Goal: Information Seeking & Learning: Understand process/instructions

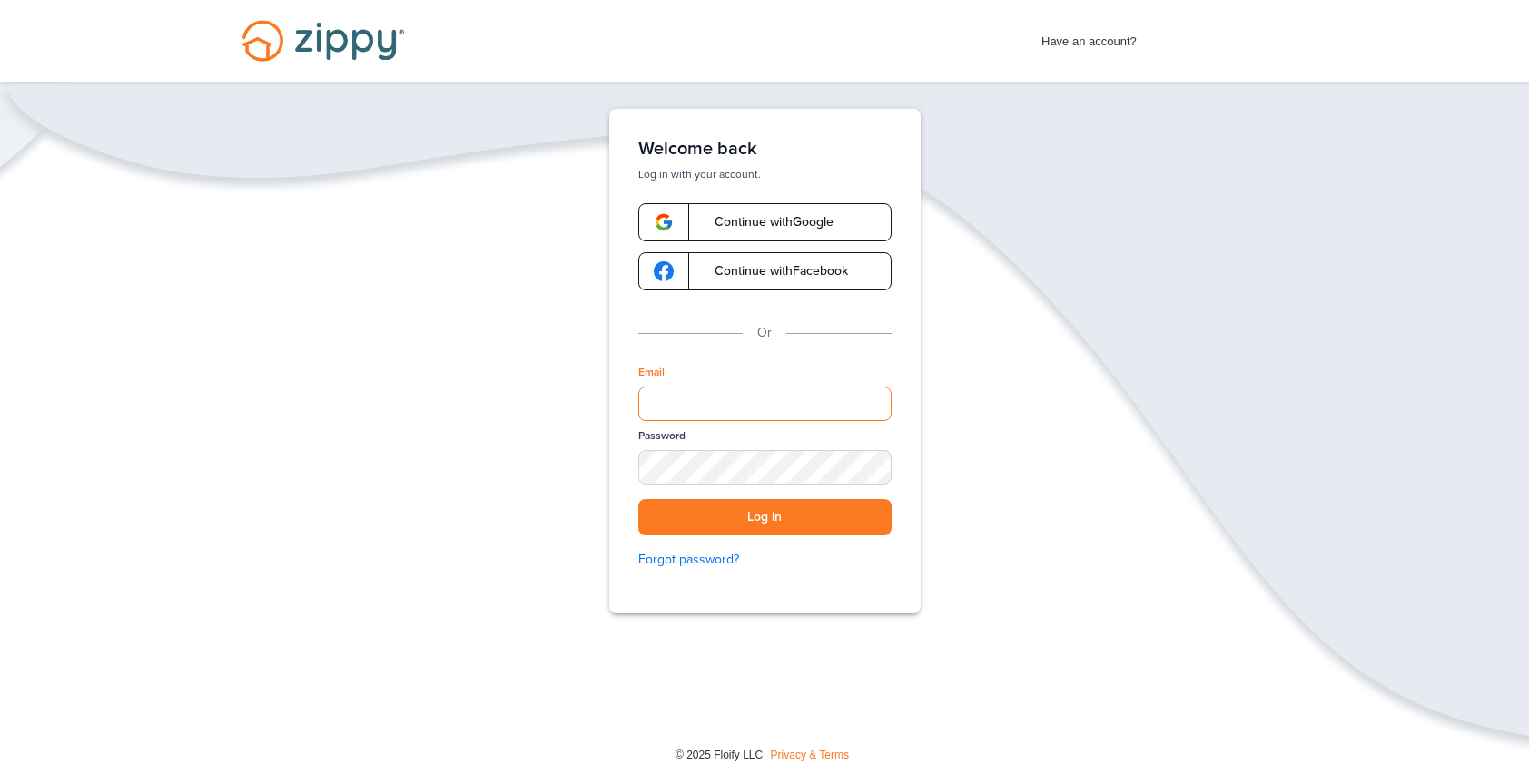
click at [739, 412] on input "Email" at bounding box center [764, 404] width 253 height 34
type input "**********"
click at [773, 512] on button "Log in" at bounding box center [764, 517] width 253 height 37
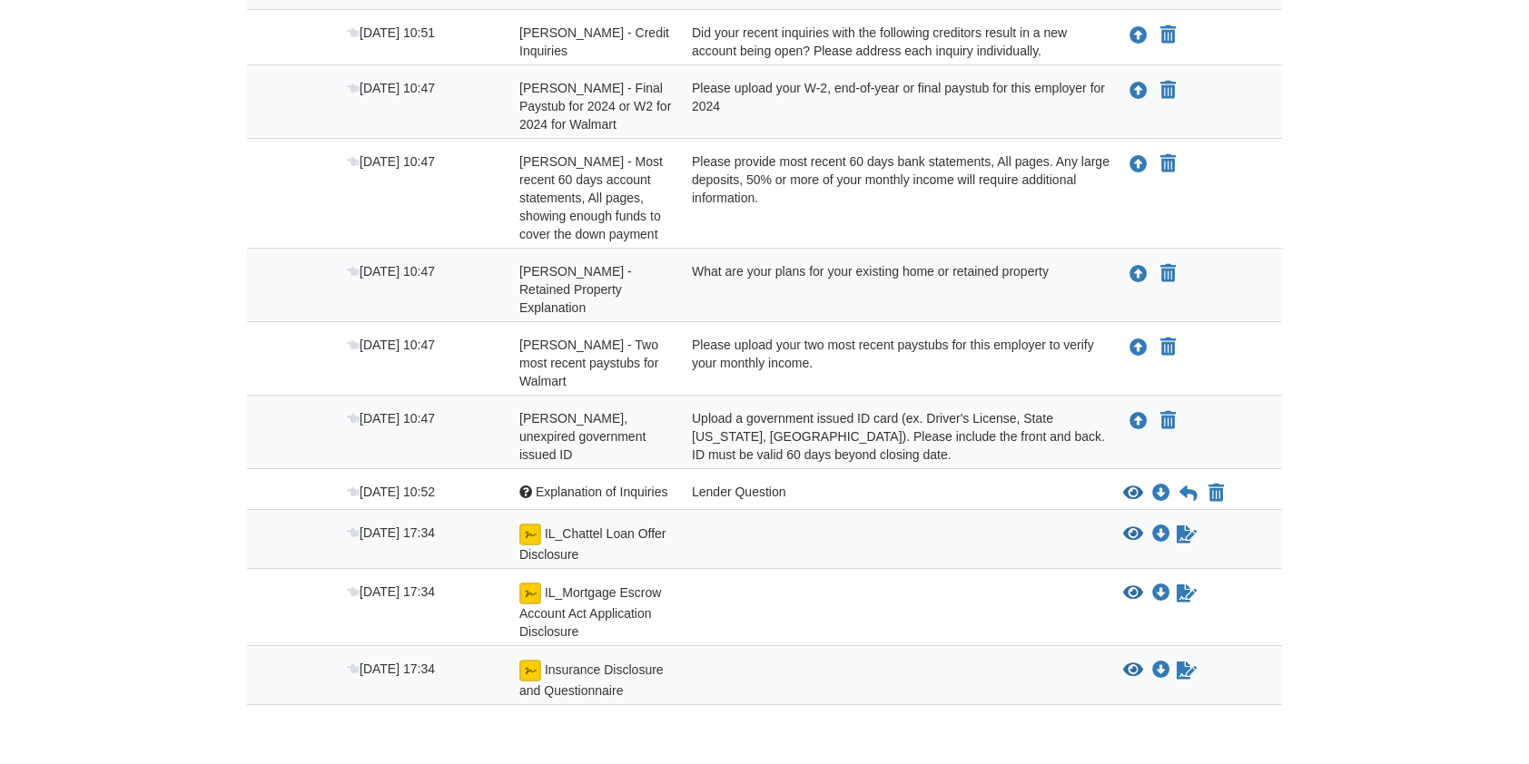
scroll to position [484, 0]
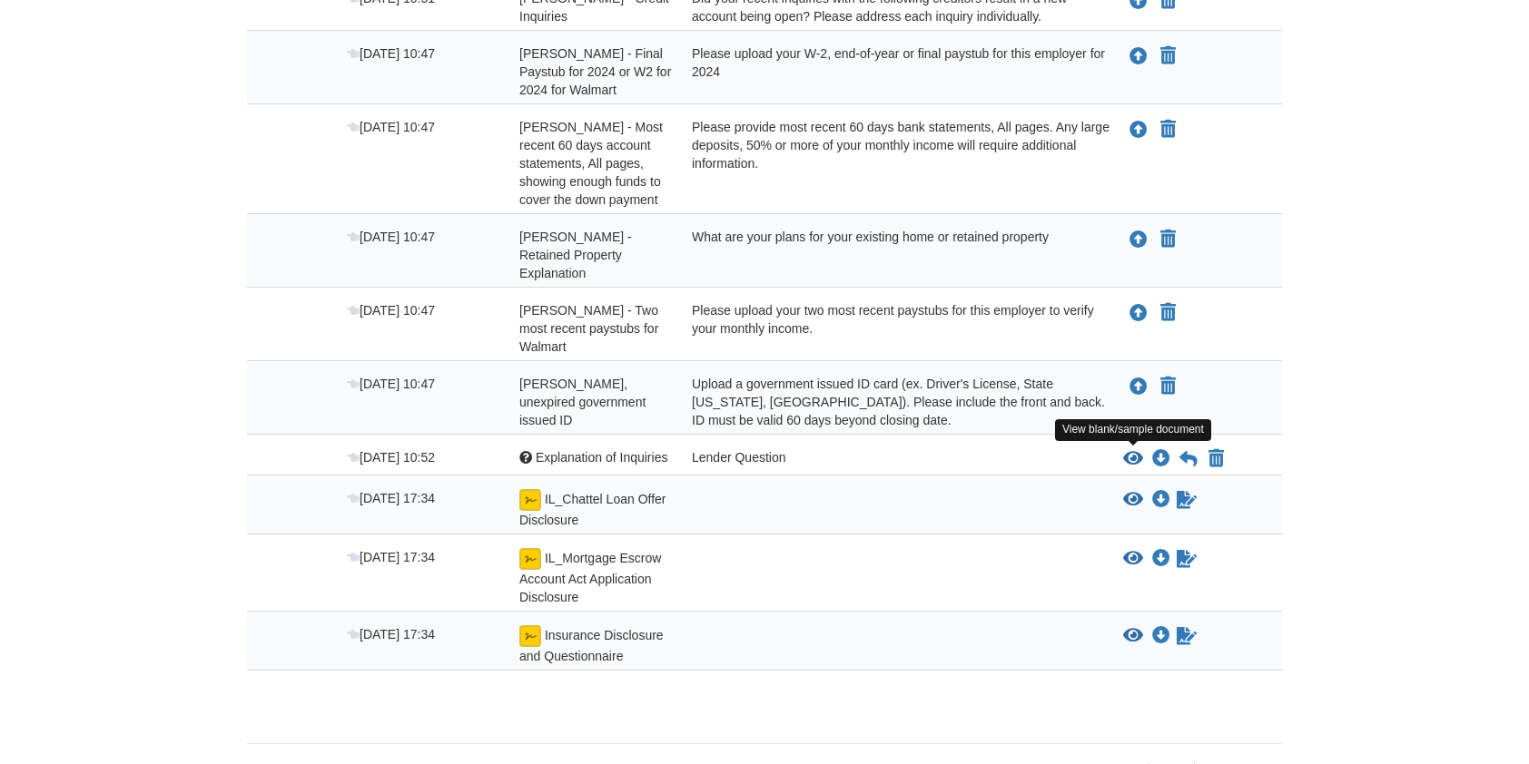
click at [1133, 491] on icon "View IL_Chattel Loan Offer Disclosure" at bounding box center [1133, 500] width 20 height 18
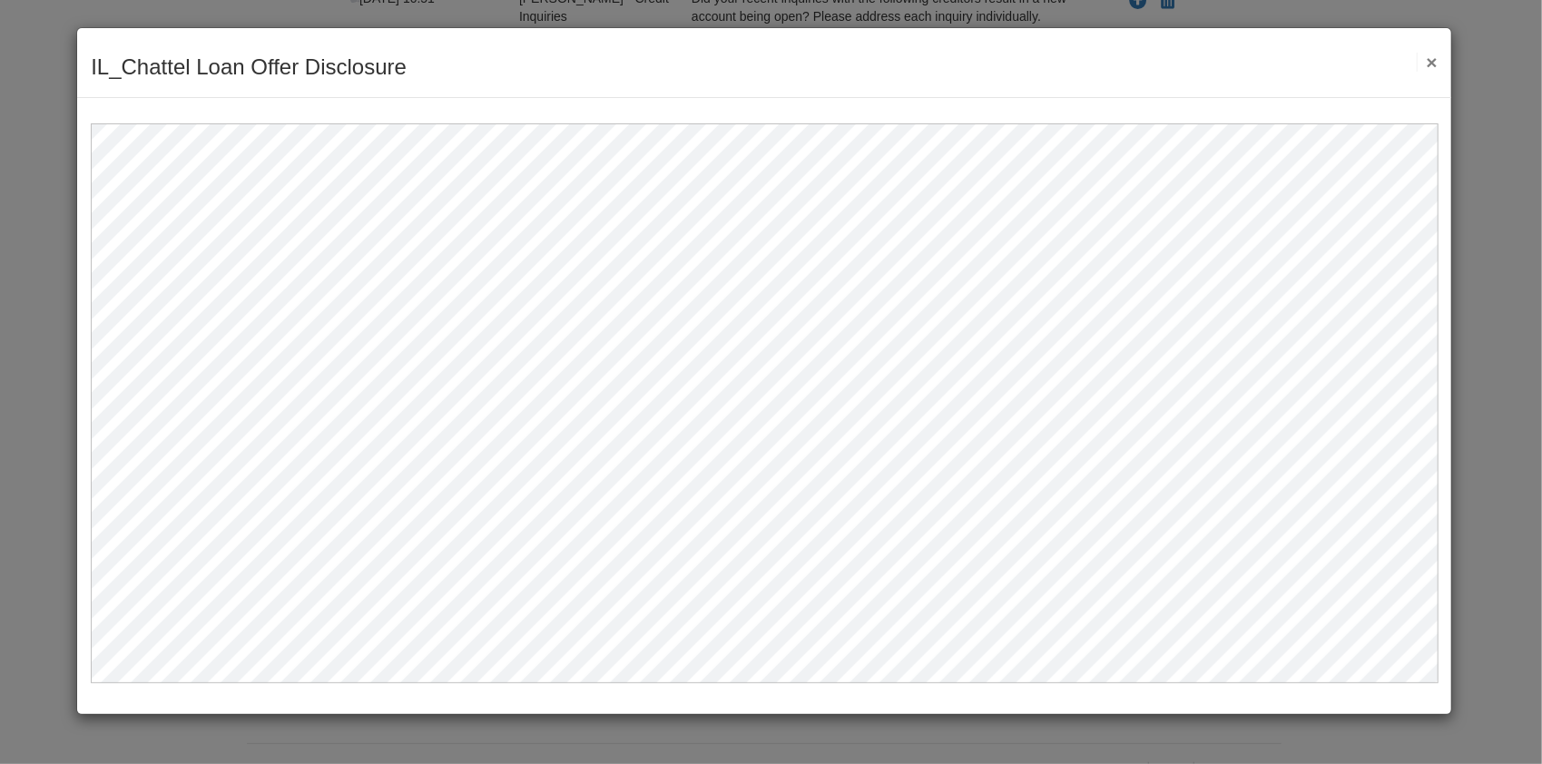
drag, startPoint x: 1423, startPoint y: 56, endPoint x: 1431, endPoint y: 63, distance: 9.7
click at [1426, 58] on button "×" at bounding box center [1427, 62] width 21 height 19
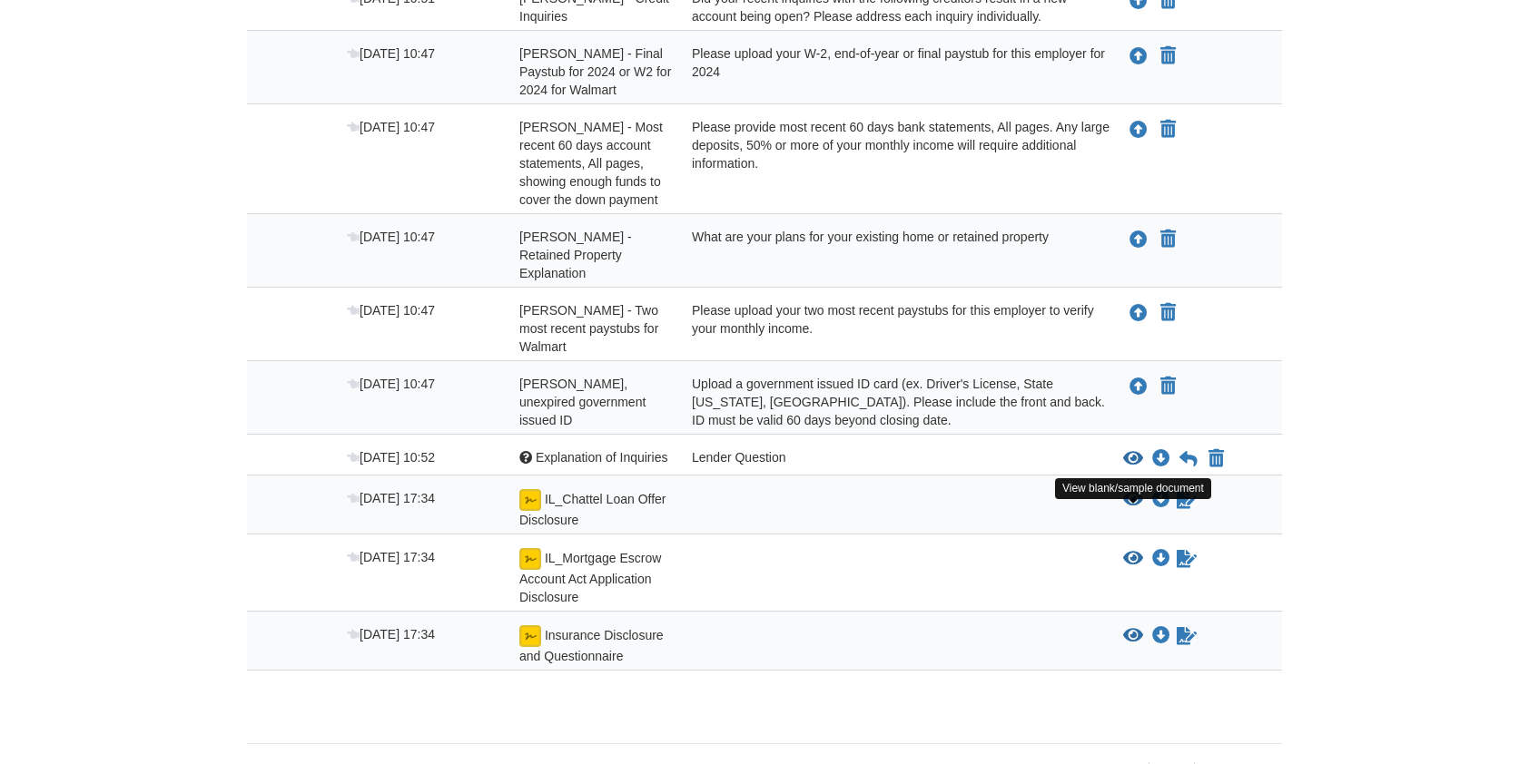
click at [1140, 550] on icon "View IL_Mortgage Escrow Account Act Application Disclosure" at bounding box center [1133, 559] width 20 height 18
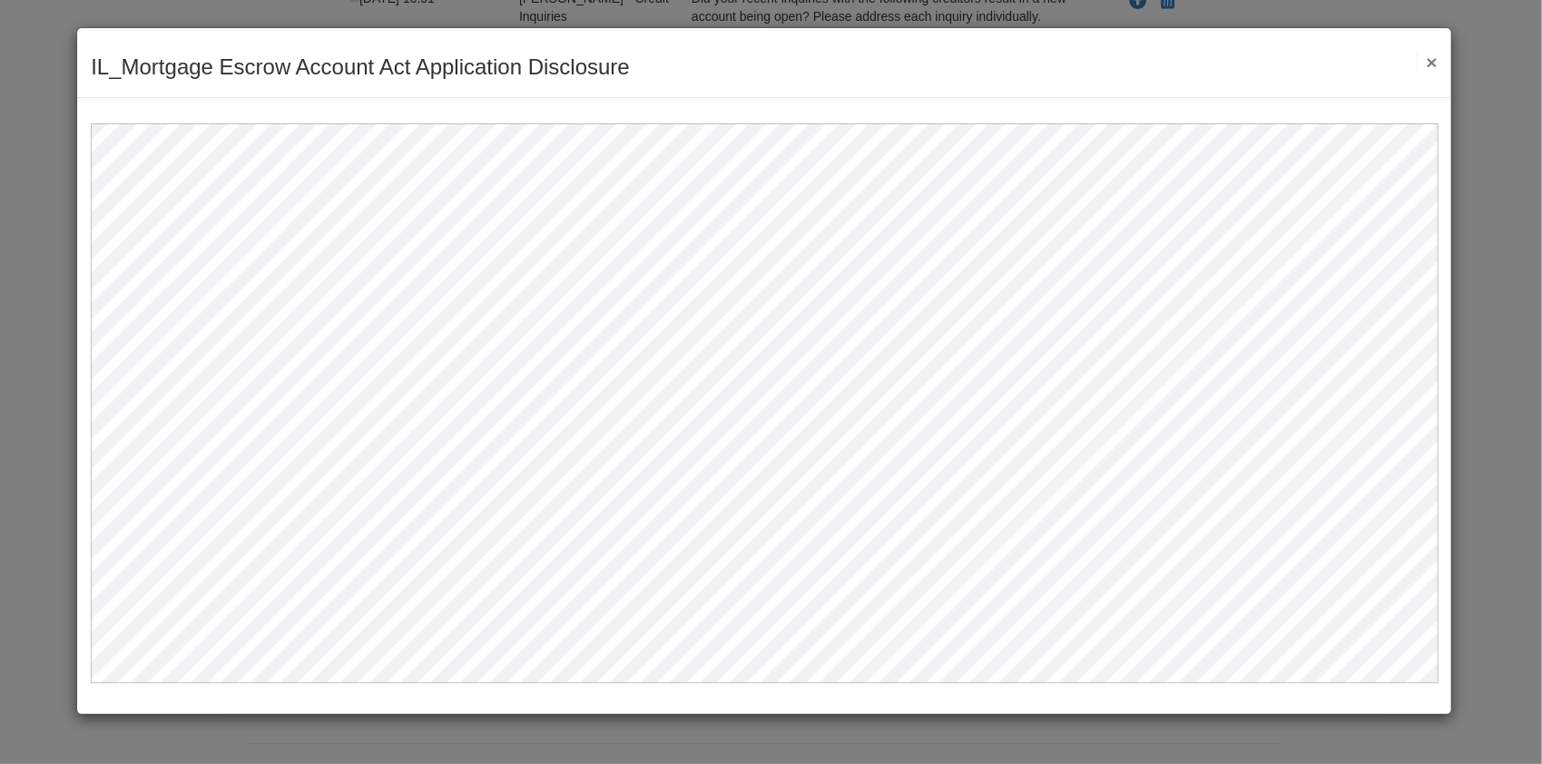
click at [1429, 62] on button "×" at bounding box center [1427, 62] width 21 height 19
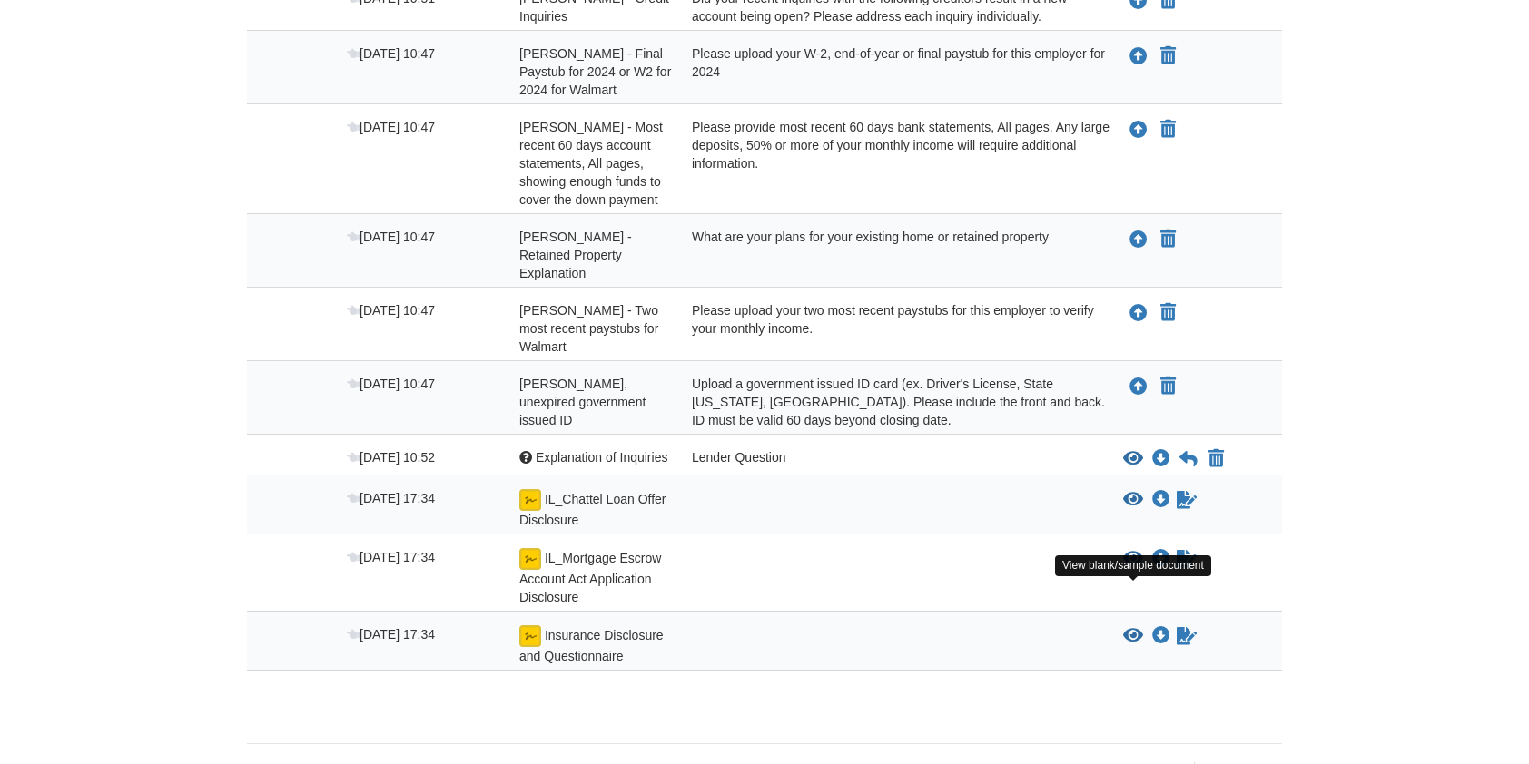
click at [1136, 627] on icon "View Insurance Disclosure and Questionnaire" at bounding box center [1133, 636] width 20 height 18
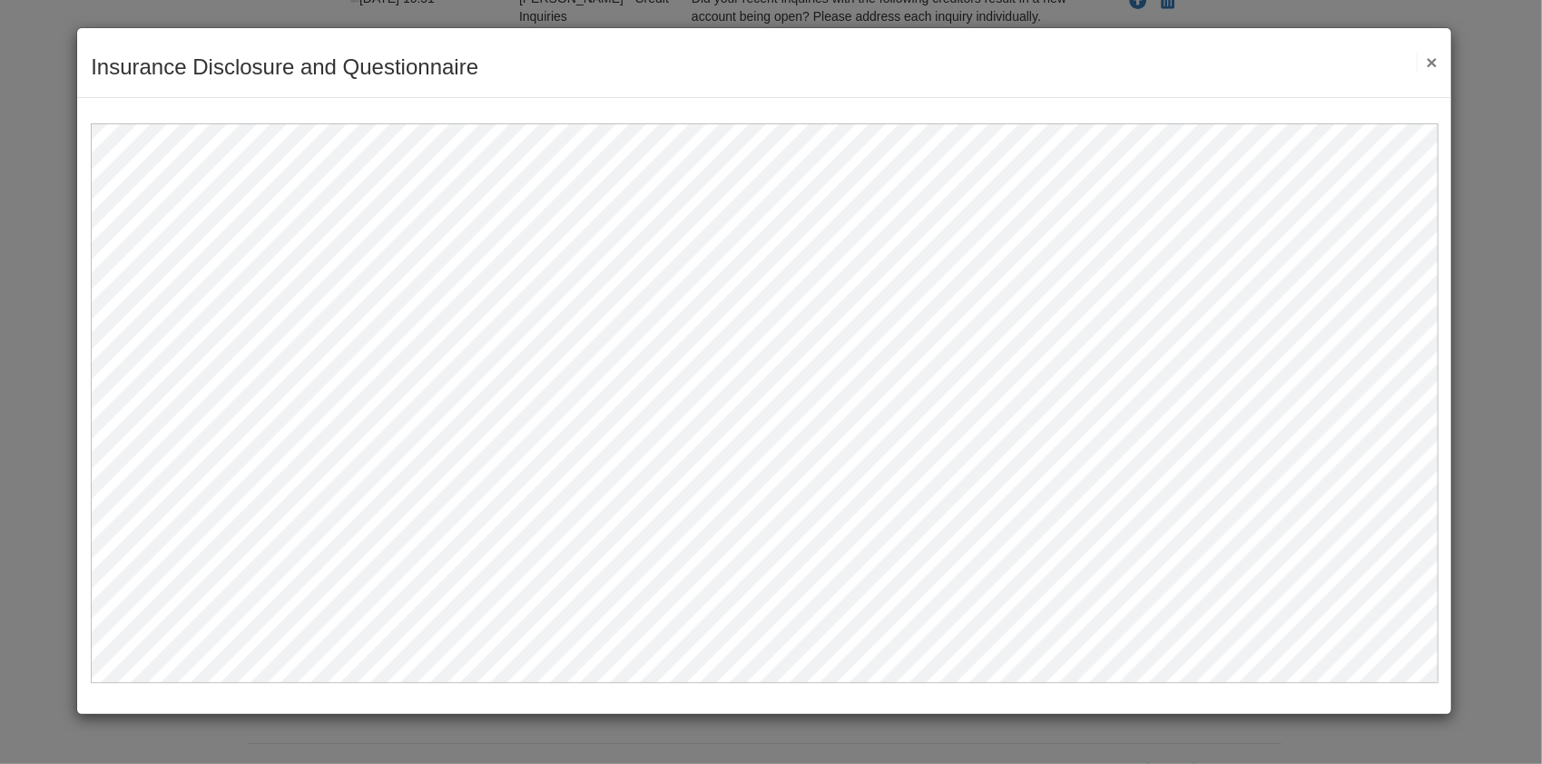
click at [1434, 58] on button "×" at bounding box center [1427, 62] width 21 height 19
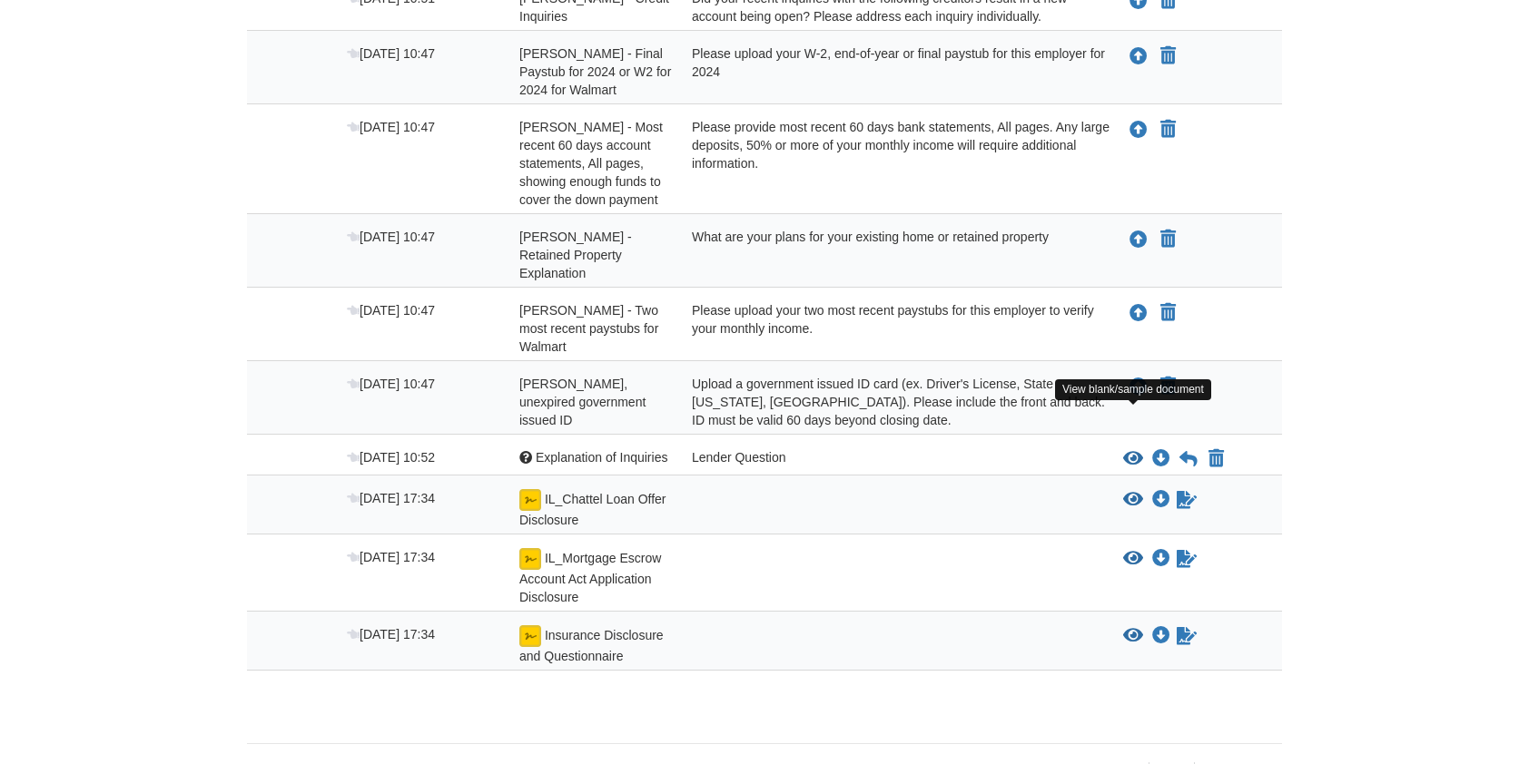
click at [1137, 450] on icon "View Explanation of Inquiries" at bounding box center [1133, 459] width 20 height 18
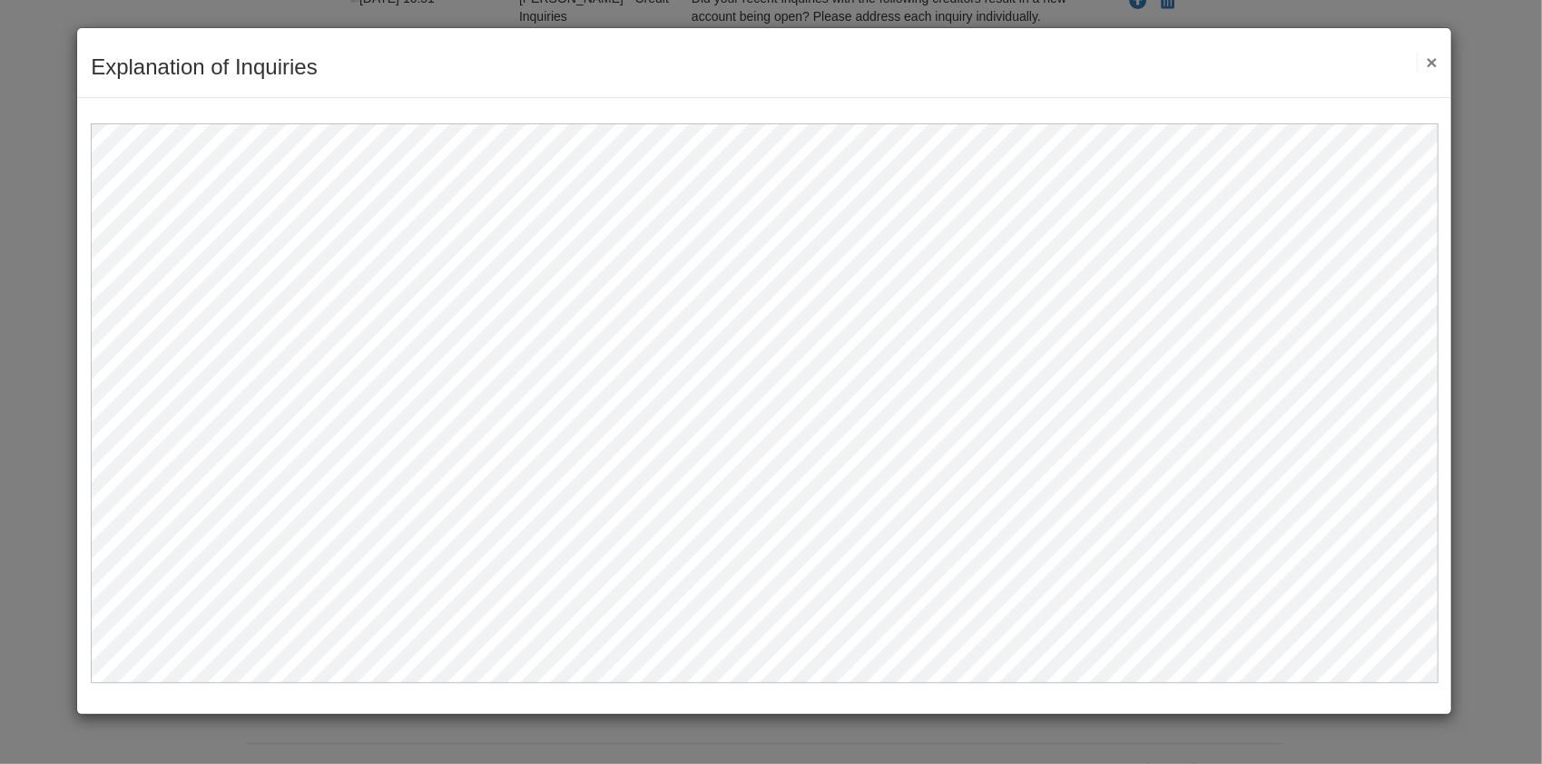
click at [1433, 60] on button "×" at bounding box center [1427, 62] width 21 height 19
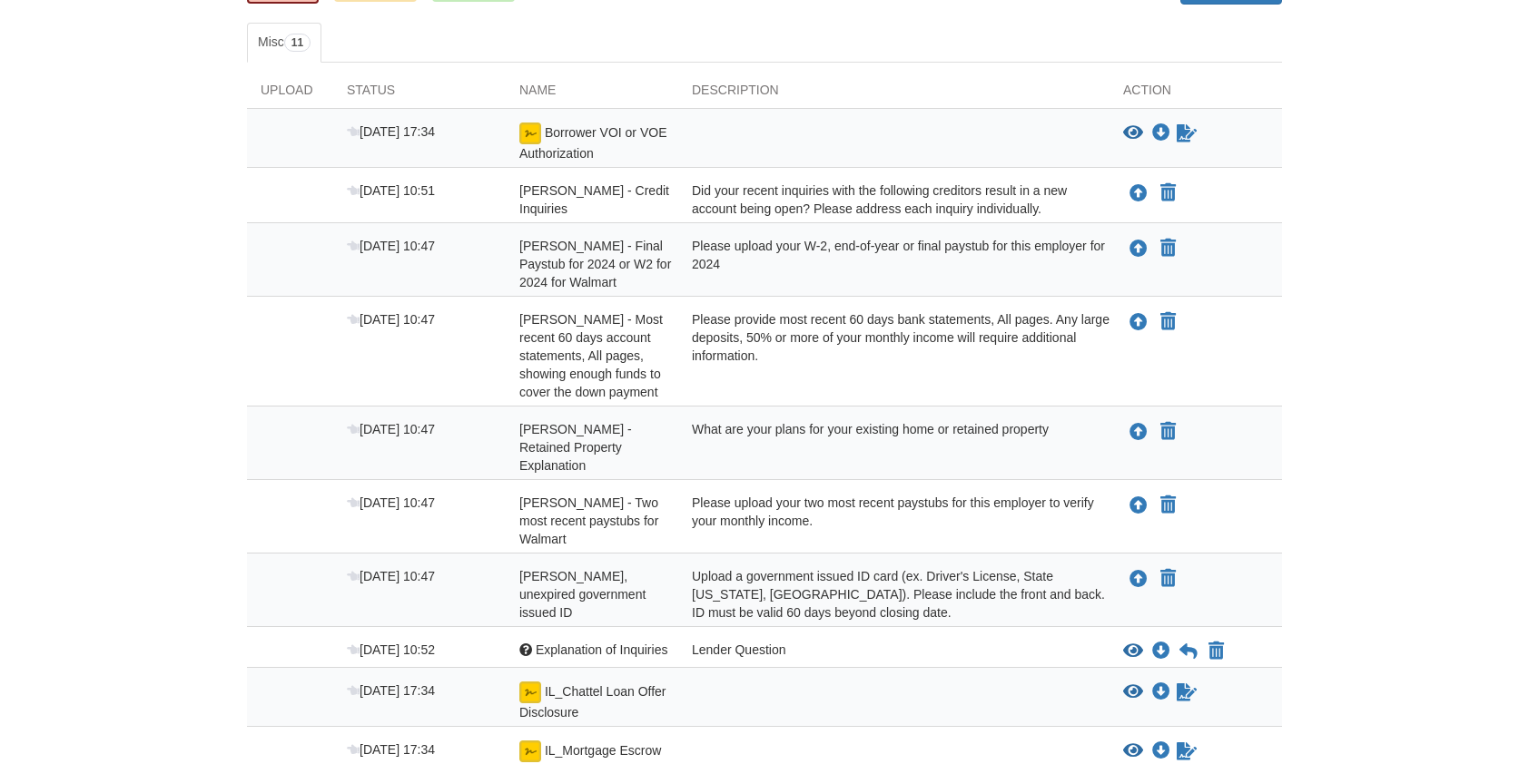
scroll to position [241, 0]
